Goal: Complete application form: Complete application form

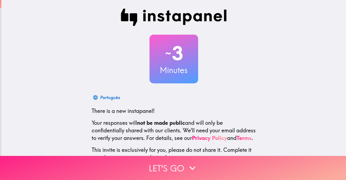
click at [210, 169] on button "Let's go" at bounding box center [173, 168] width 346 height 24
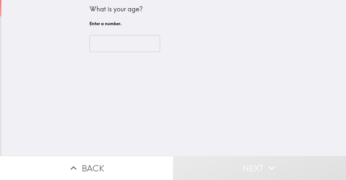
click at [131, 42] on input "number" at bounding box center [124, 43] width 70 height 17
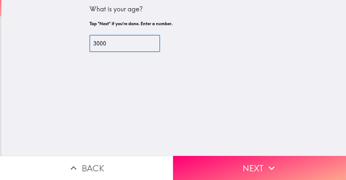
click at [116, 46] on input "3000" at bounding box center [124, 43] width 70 height 17
click at [110, 50] on input "300" at bounding box center [124, 43] width 70 height 17
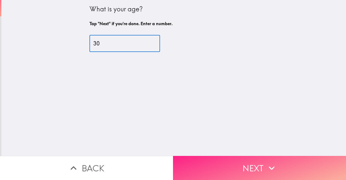
type input "30"
click at [276, 164] on button "Next" at bounding box center [259, 168] width 173 height 24
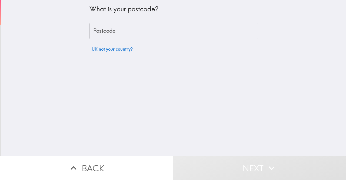
click at [250, 162] on button "Next" at bounding box center [259, 168] width 173 height 24
click at [284, 162] on button "Next" at bounding box center [259, 168] width 173 height 24
click at [266, 162] on icon "button" at bounding box center [272, 168] width 12 height 12
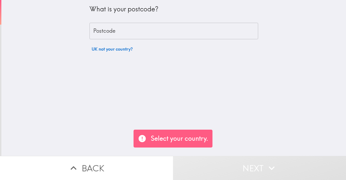
click at [211, 35] on input "Postcode" at bounding box center [173, 31] width 169 height 17
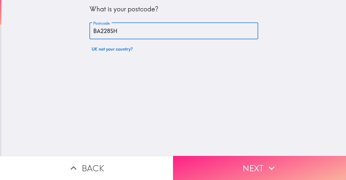
type input "BA228SH"
click at [280, 162] on button "Next" at bounding box center [259, 168] width 173 height 24
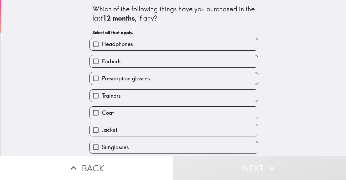
click at [222, 49] on label "Headphones" at bounding box center [174, 44] width 168 height 12
click at [102, 49] on input "Headphones" at bounding box center [96, 44] width 12 height 12
checkbox input "true"
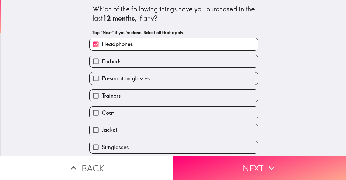
click at [204, 133] on label "Jacket" at bounding box center [174, 130] width 168 height 12
click at [102, 133] on input "Jacket" at bounding box center [96, 130] width 12 height 12
checkbox input "true"
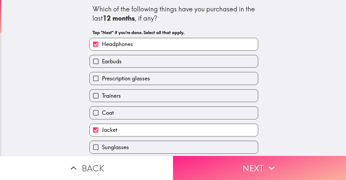
click at [338, 167] on button "Next" at bounding box center [259, 168] width 173 height 24
